Goal: Task Accomplishment & Management: Complete application form

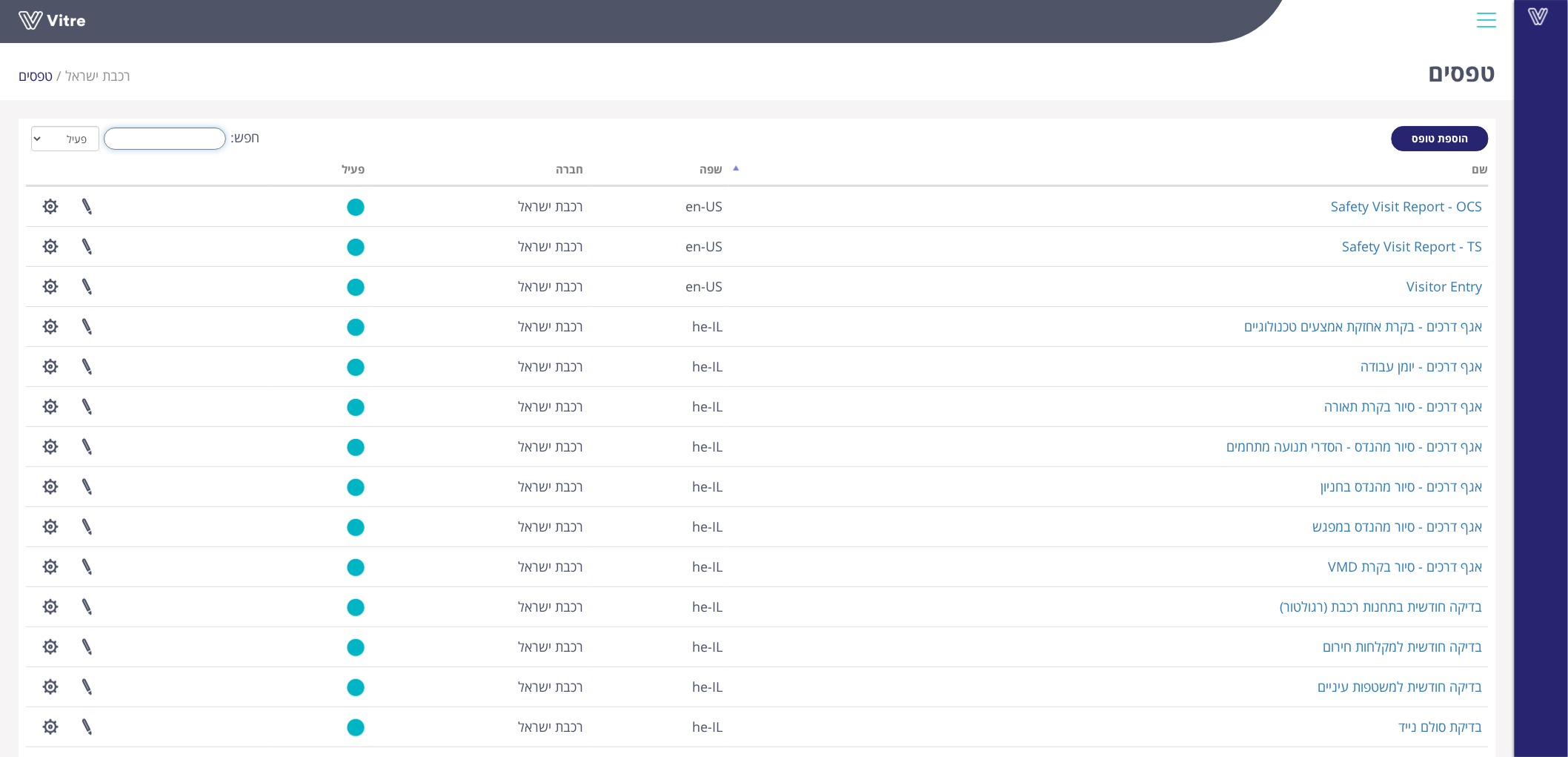
click at [206, 146] on input "חפש:" at bounding box center [164, 138] width 122 height 22
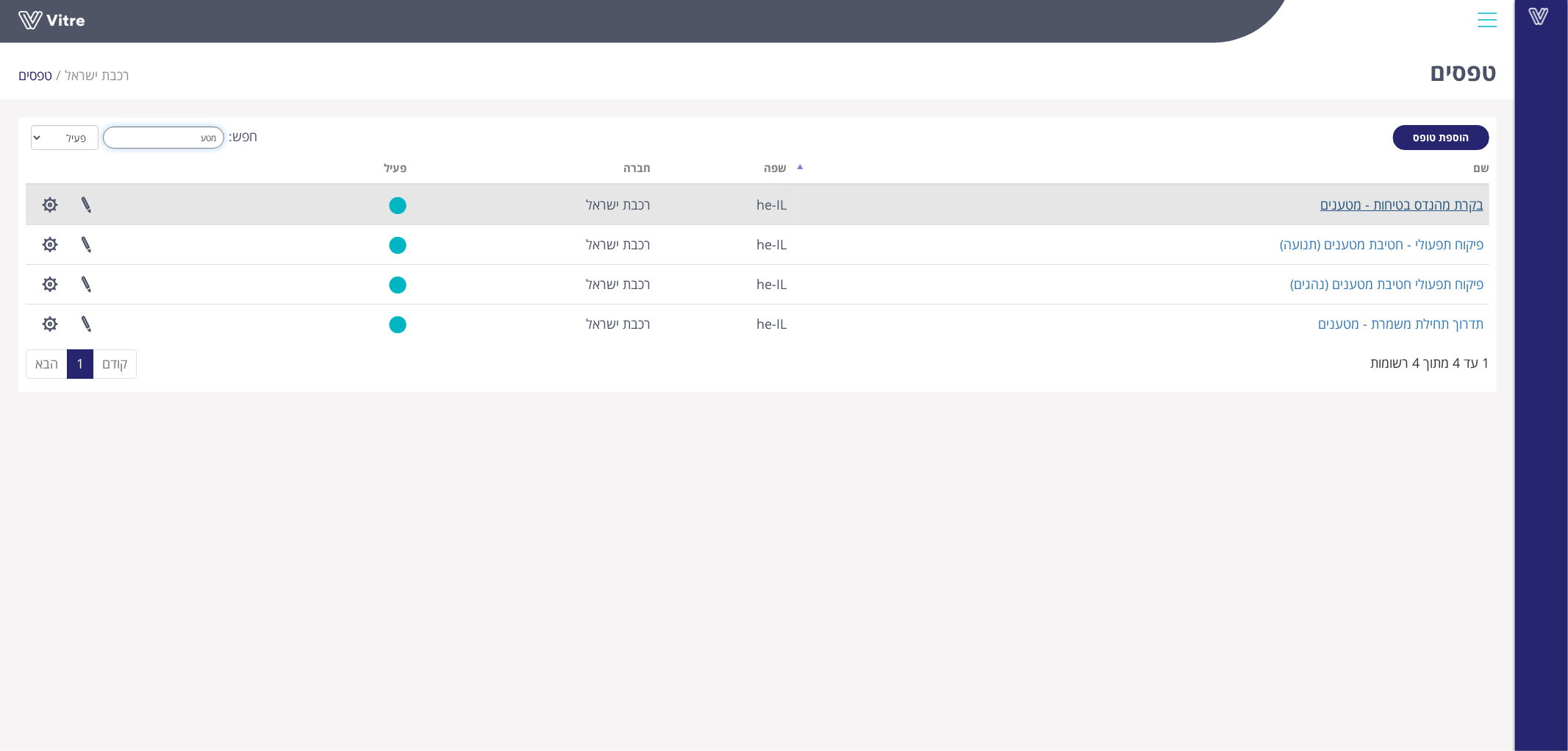
type input "מטע"
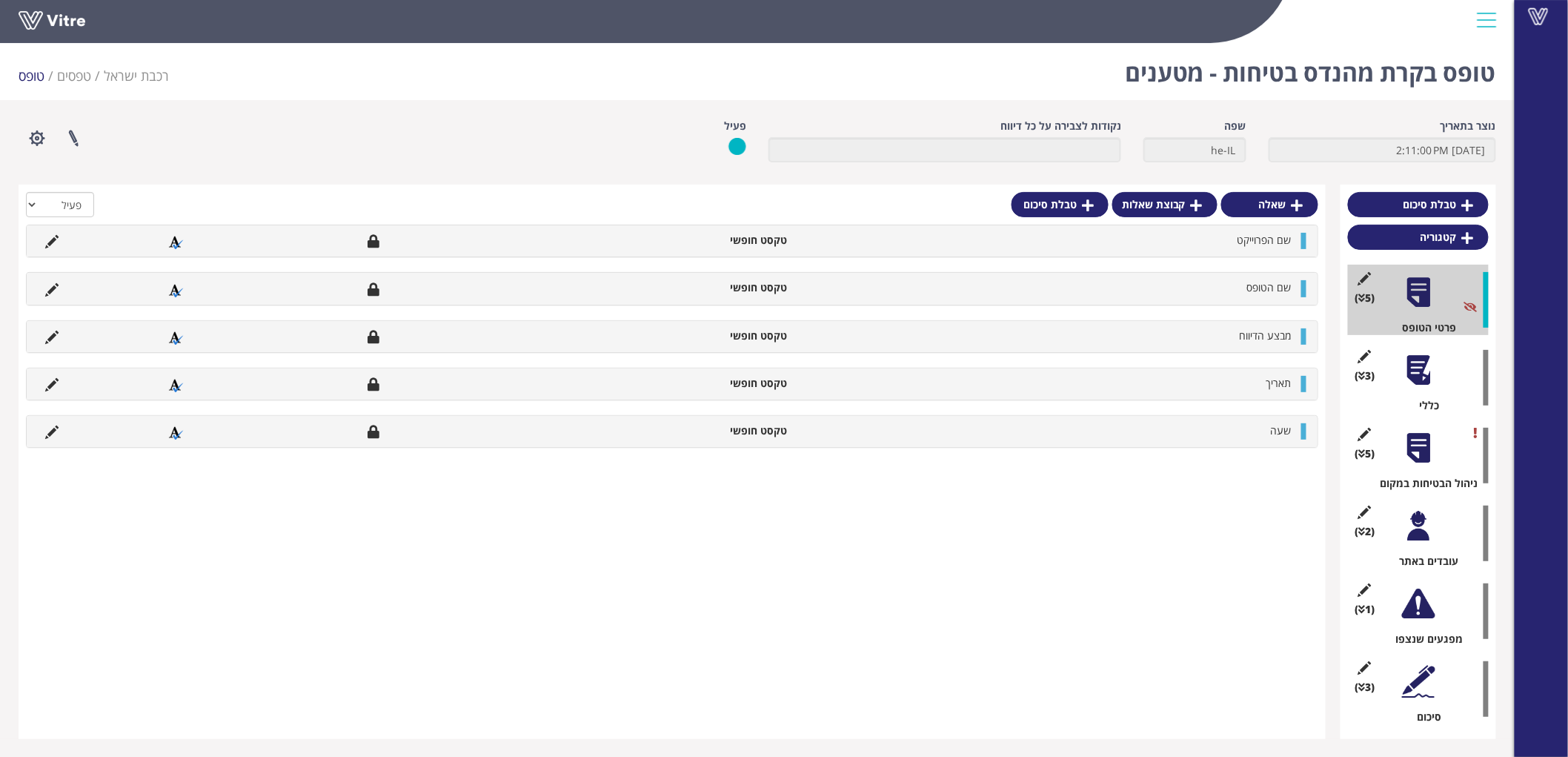
click at [1424, 389] on div "(3 ) כללי" at bounding box center [1418, 377] width 141 height 70
click at [1413, 352] on div "(3 ) כללי" at bounding box center [1418, 377] width 141 height 70
click at [1426, 353] on div at bounding box center [1419, 370] width 33 height 33
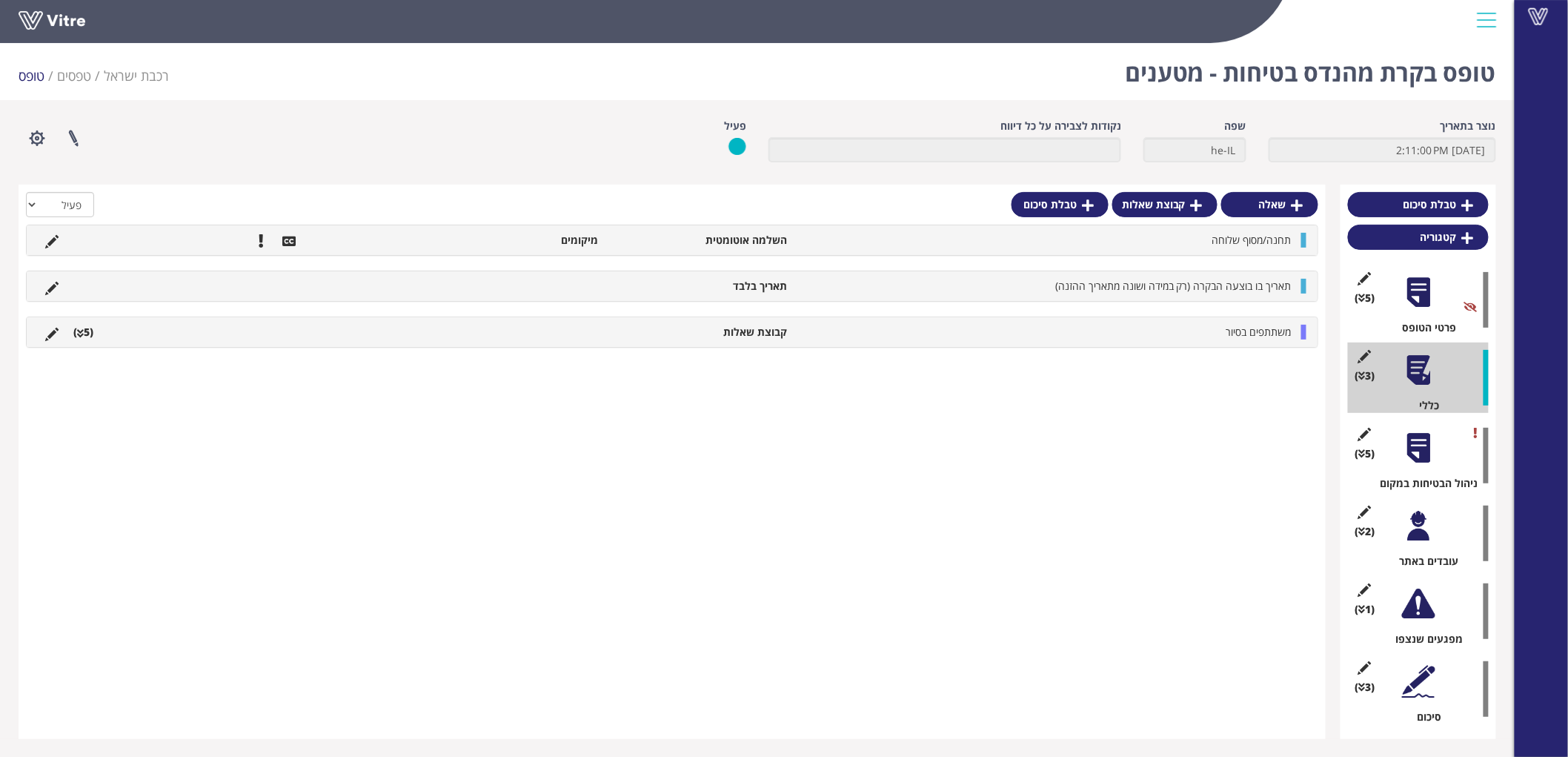
click at [1417, 458] on div at bounding box center [1419, 448] width 33 height 33
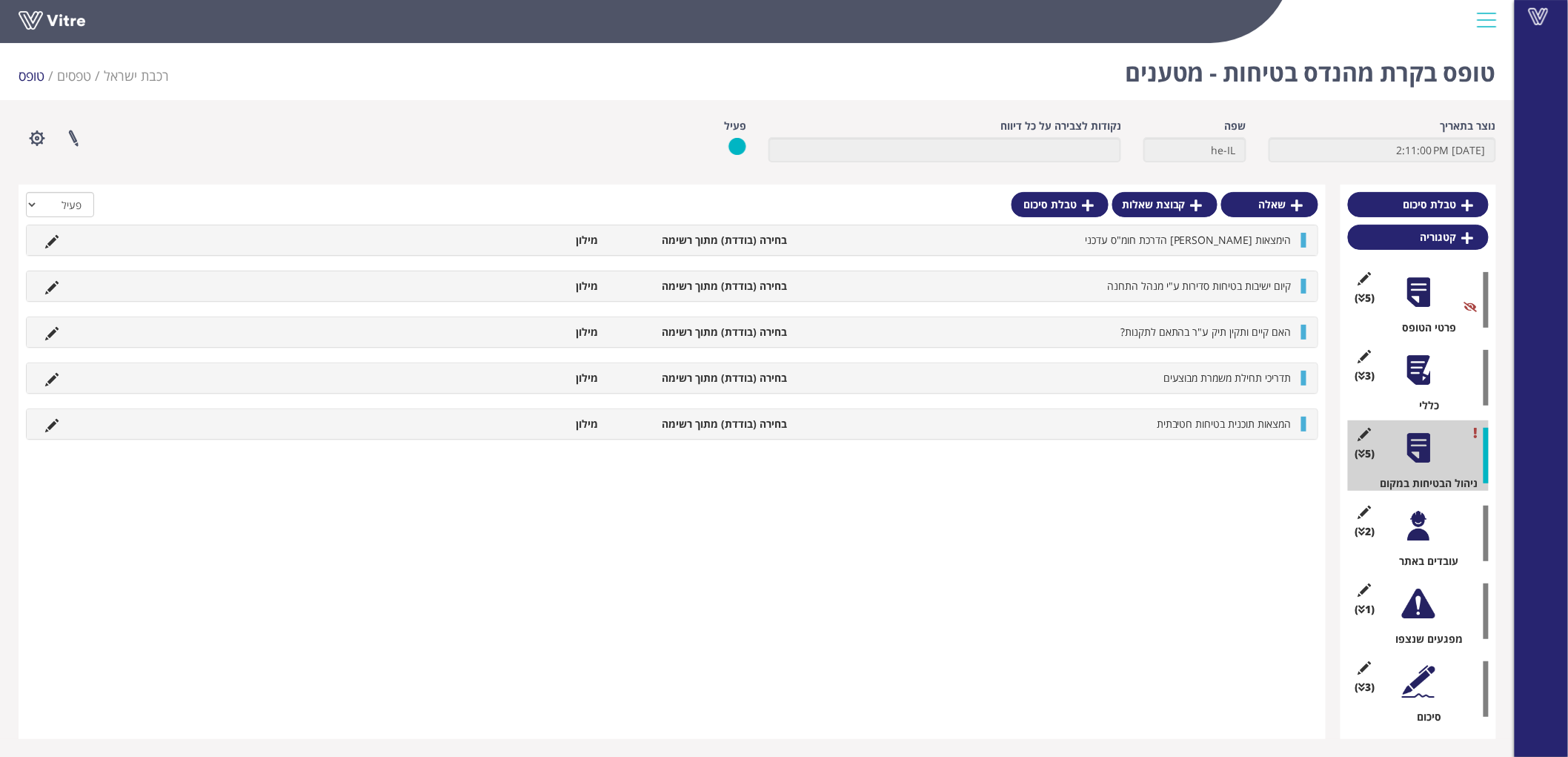
click at [1412, 547] on div "(2 ) עובדים באתר" at bounding box center [1418, 533] width 141 height 70
click at [1412, 535] on div at bounding box center [1419, 526] width 33 height 33
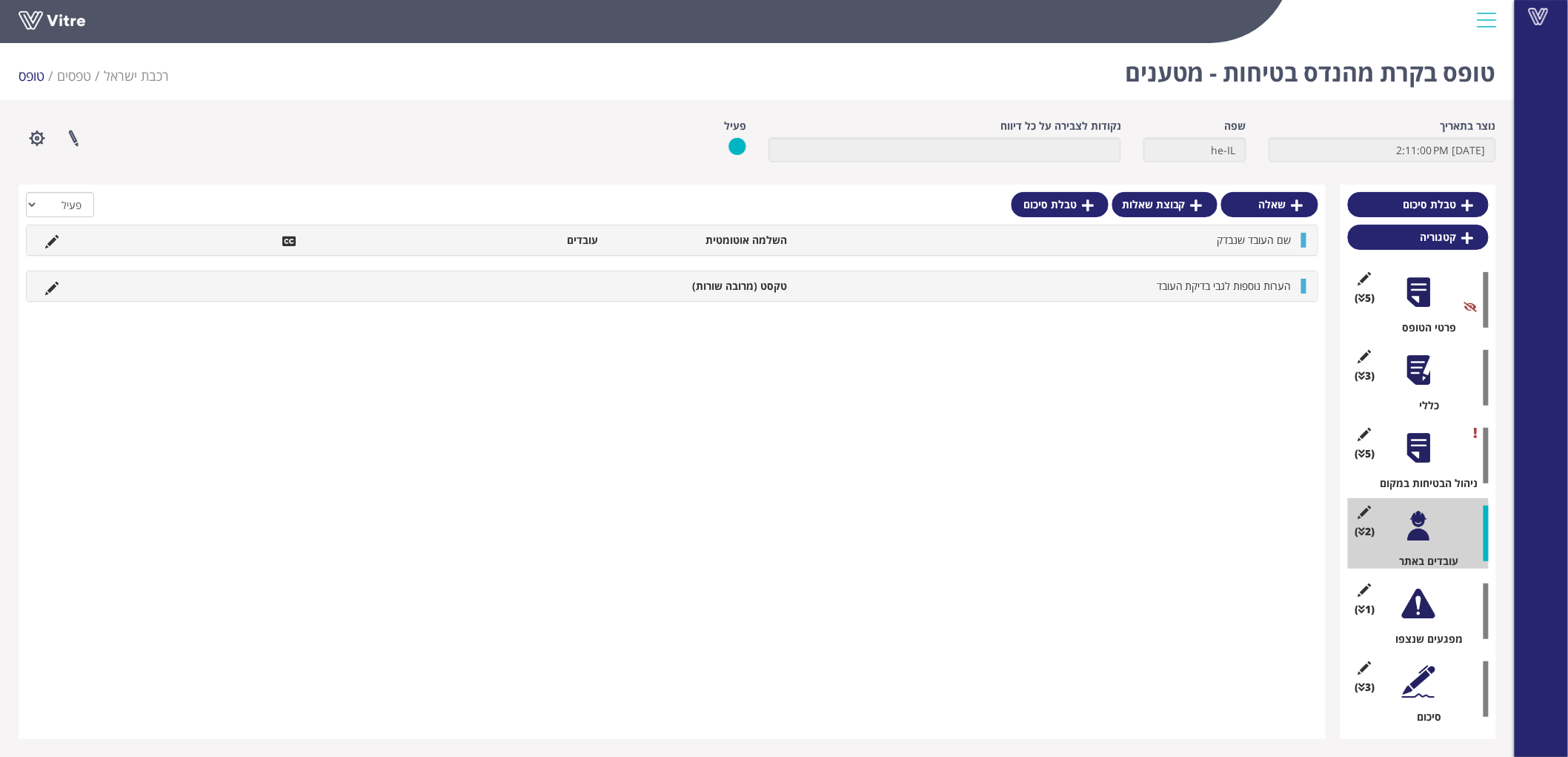
click at [1412, 586] on div "(1 ) מפגעים שנצפו" at bounding box center [1418, 611] width 141 height 70
click at [1419, 603] on div at bounding box center [1419, 604] width 33 height 33
